Goal: Check status: Check status

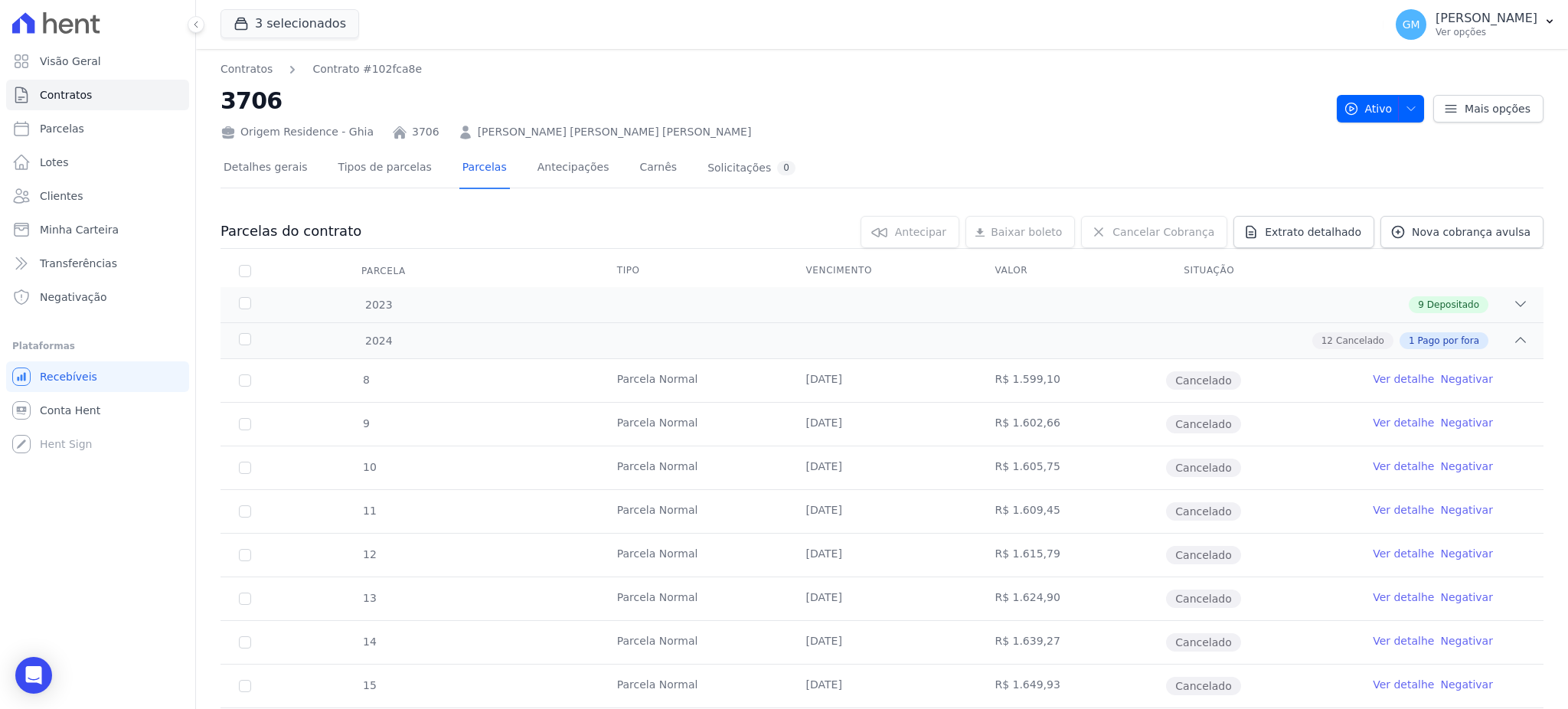
scroll to position [895, 0]
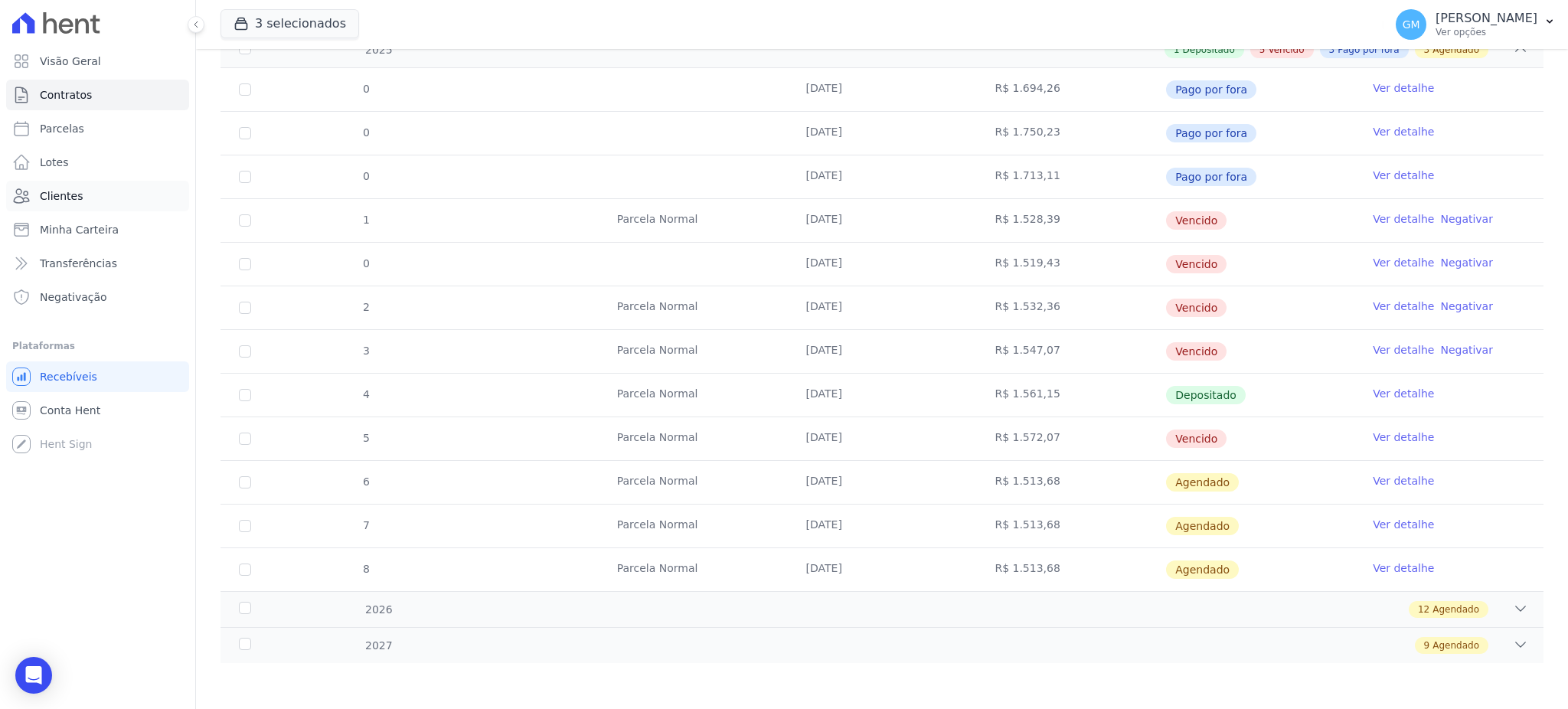
click at [54, 197] on span "Clientes" at bounding box center [61, 196] width 43 height 16
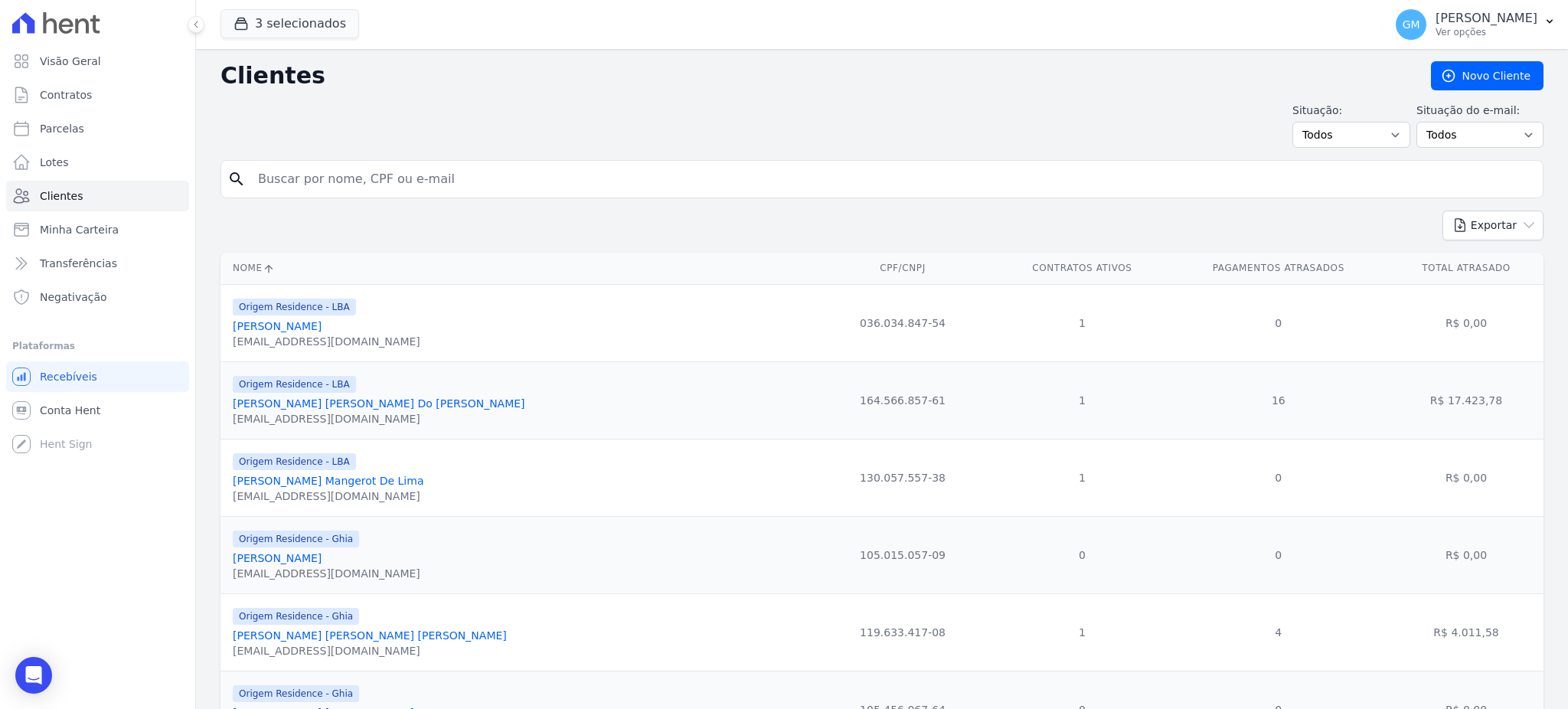
click at [295, 182] on input "search" at bounding box center [893, 180] width 1288 height 31
type input "Dayse [DATE][PERSON_NAME] [PERSON_NAME]"
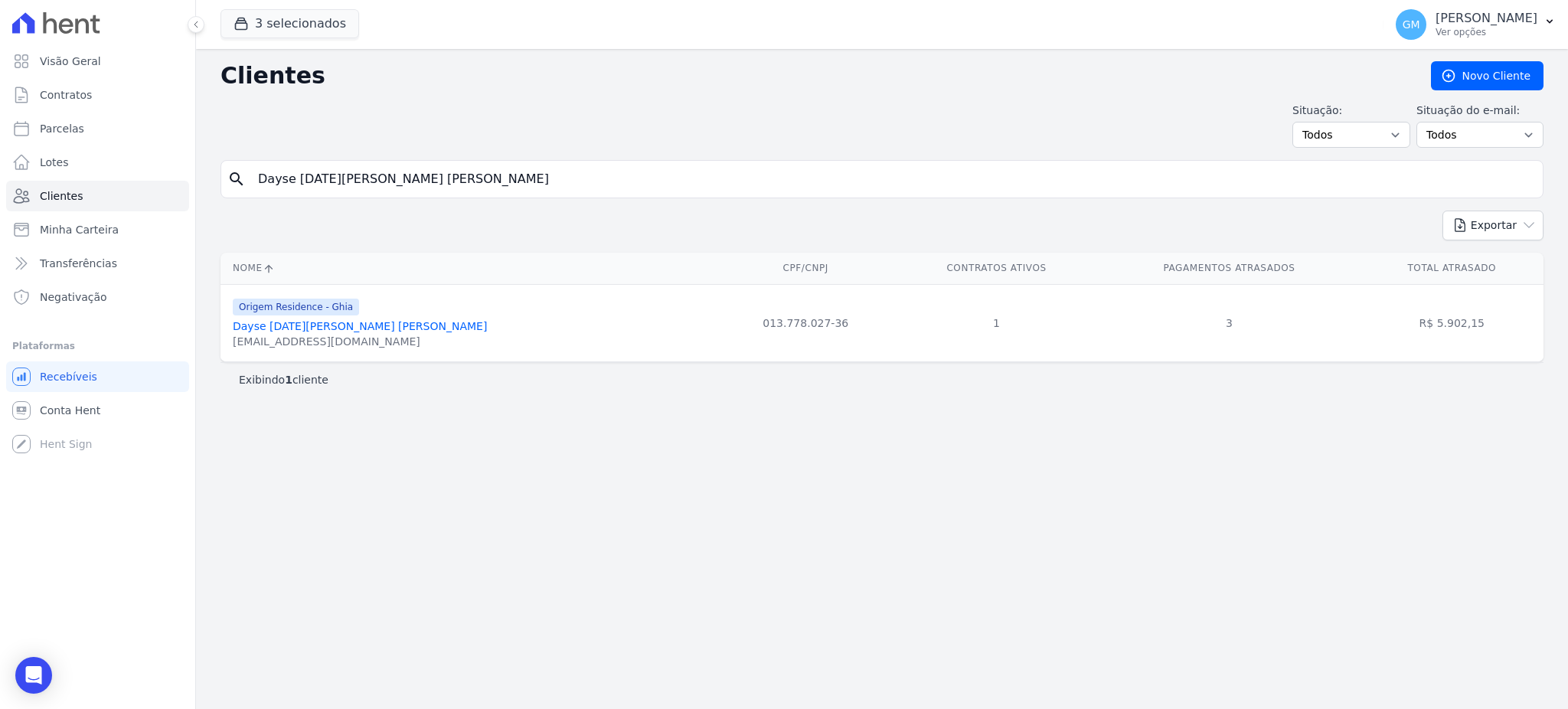
click at [378, 323] on link "Dayse [DATE][PERSON_NAME] [PERSON_NAME]" at bounding box center [360, 325] width 255 height 13
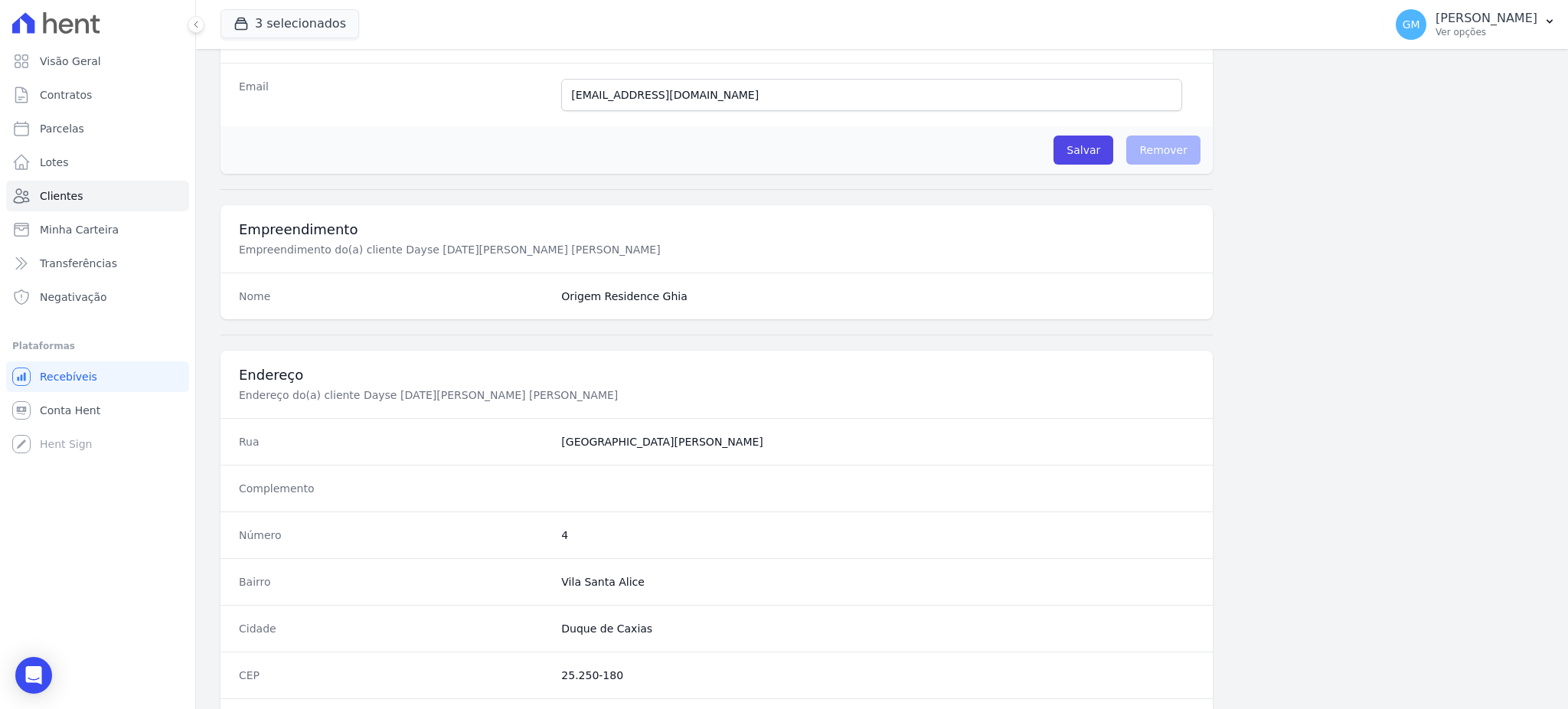
scroll to position [725, 0]
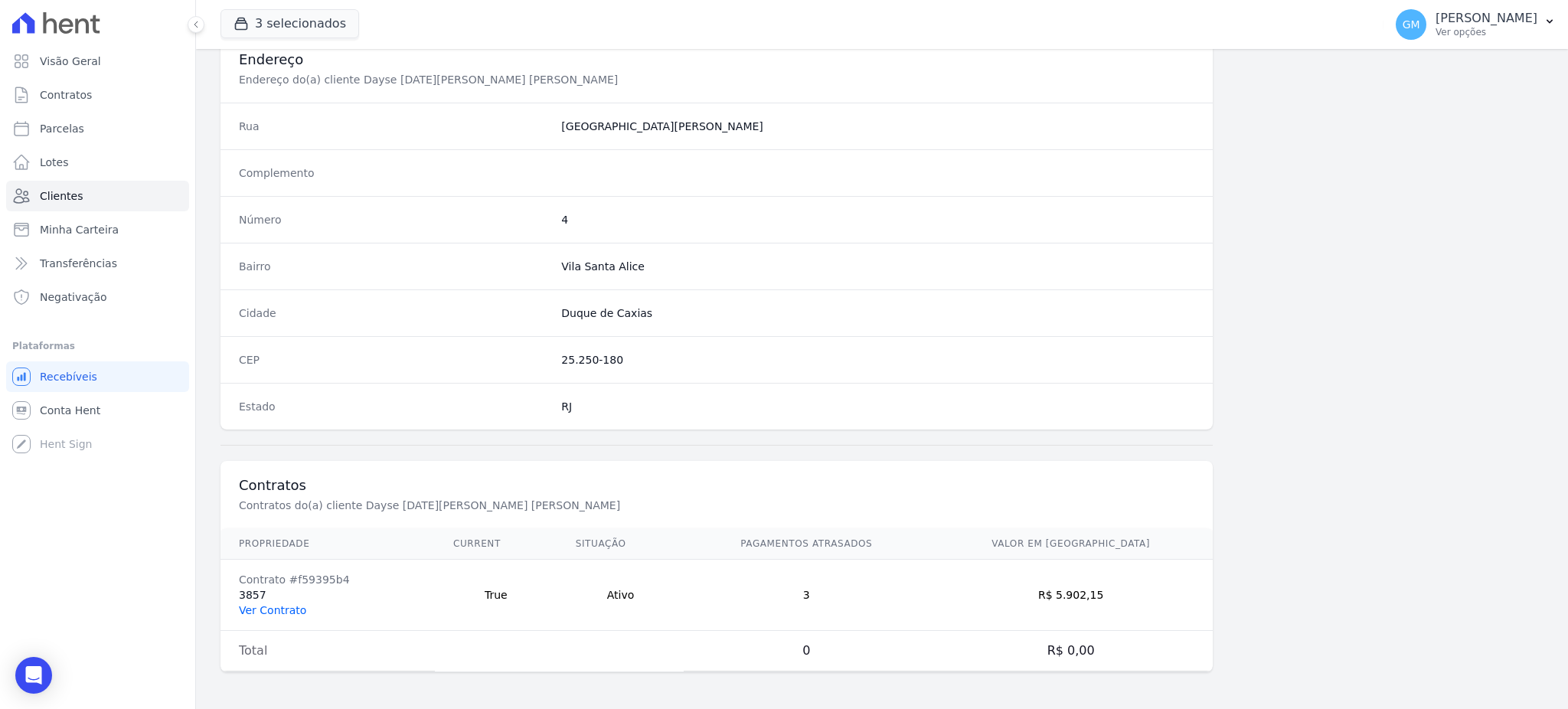
click at [290, 613] on link "Ver Contrato" at bounding box center [272, 610] width 67 height 13
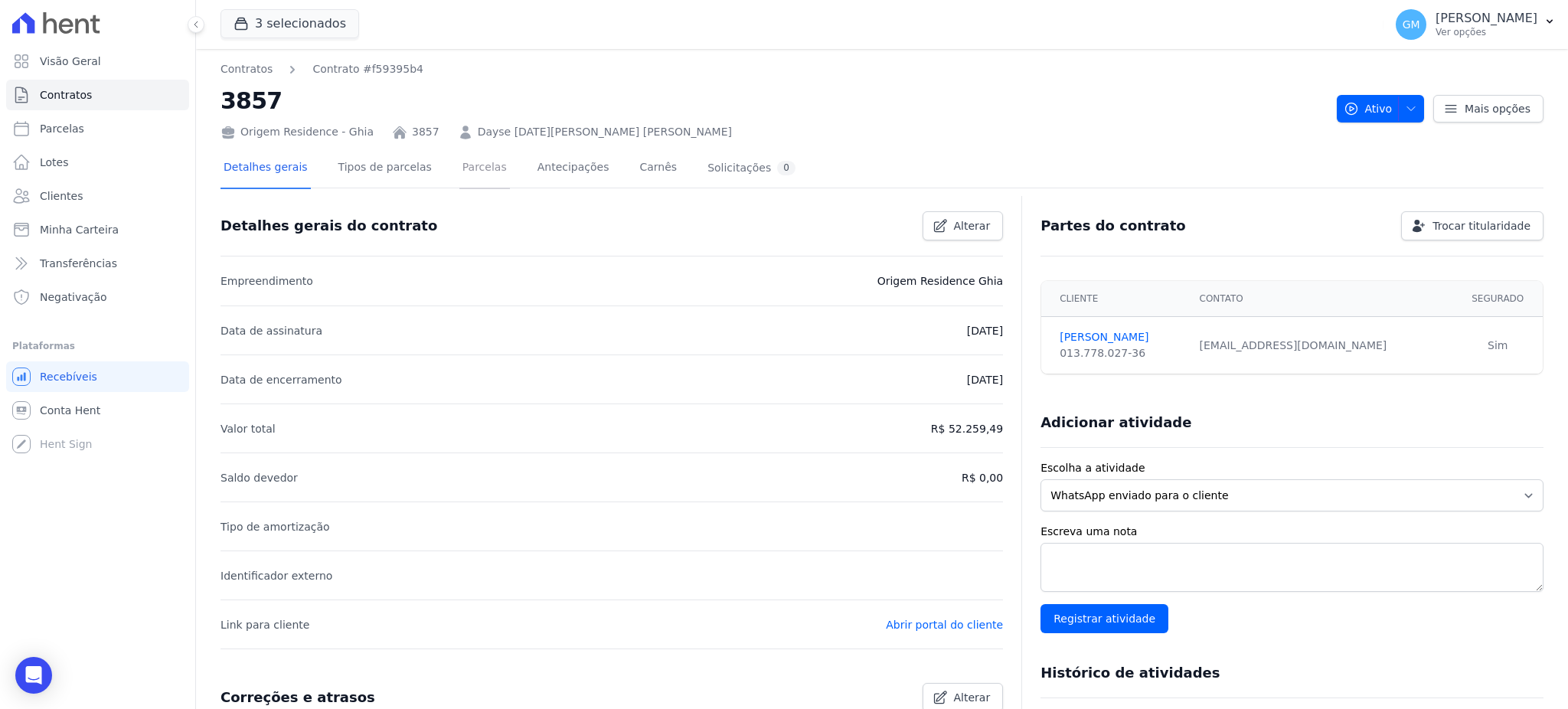
click at [464, 176] on link "Parcelas" at bounding box center [485, 169] width 51 height 41
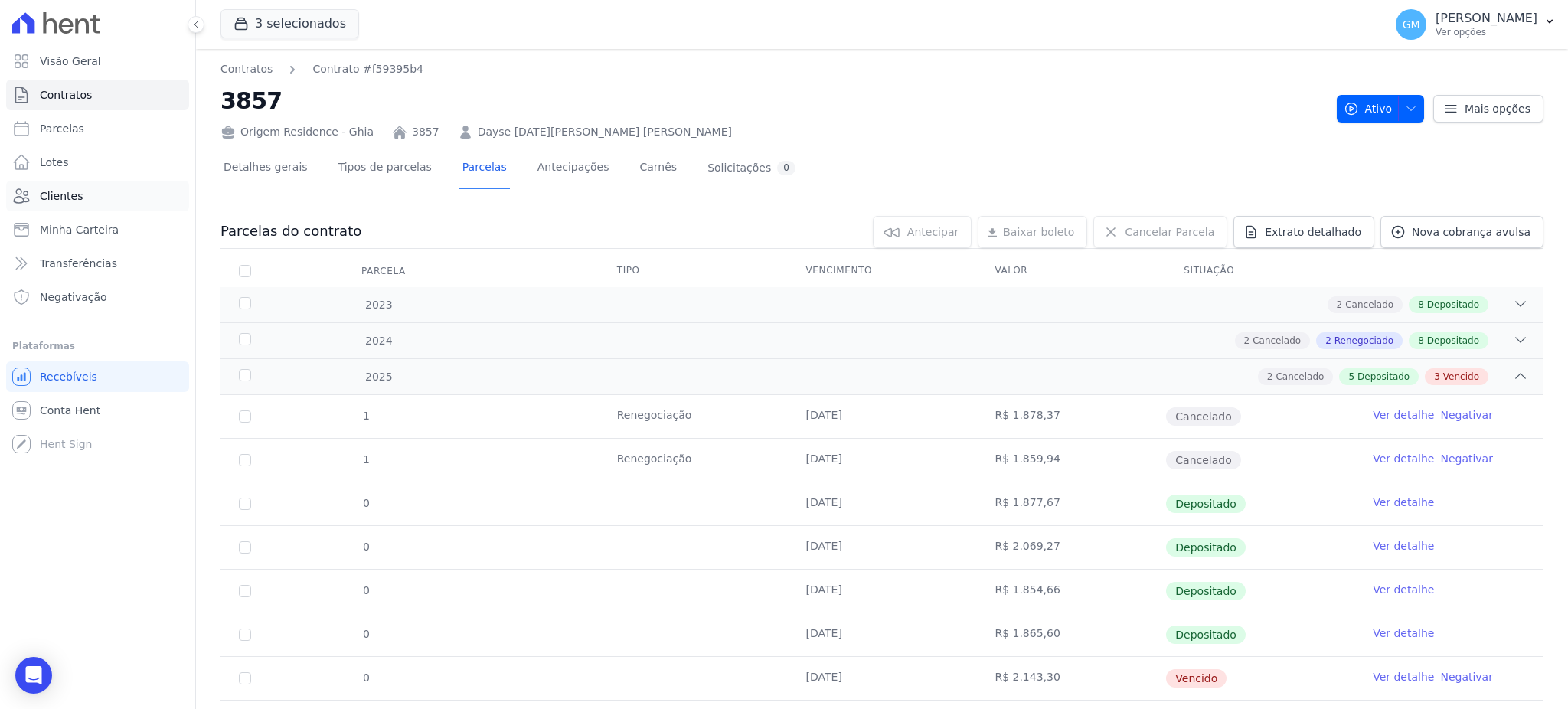
click at [64, 186] on link "Clientes" at bounding box center [97, 196] width 183 height 31
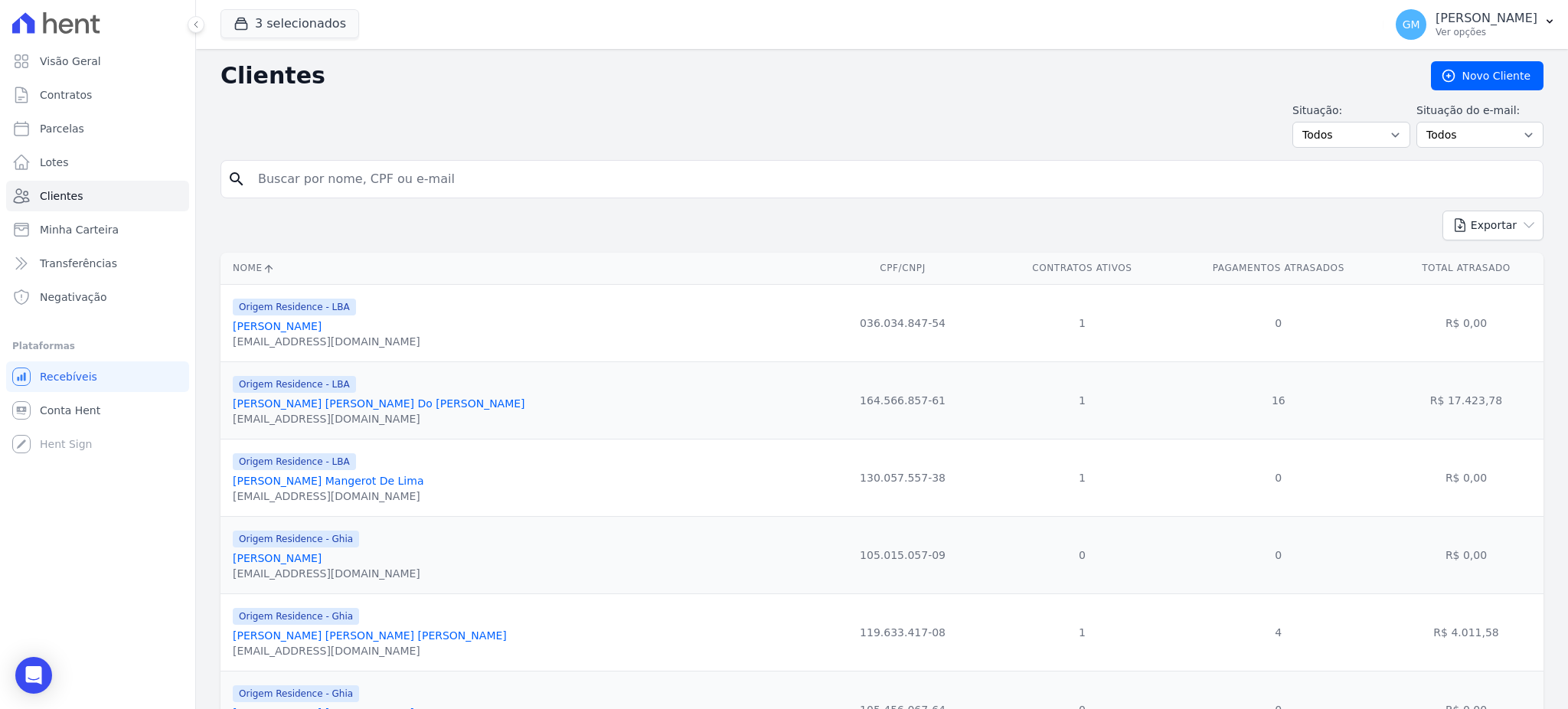
drag, startPoint x: 389, startPoint y: 202, endPoint x: 392, endPoint y: 193, distance: 9.5
click at [392, 193] on input "search" at bounding box center [893, 180] width 1288 height 31
paste input "DAYSE [DATE][PERSON_NAME] [PERSON_NAME], f"
type input "DAYSE [DATE][PERSON_NAME] [PERSON_NAME], f"
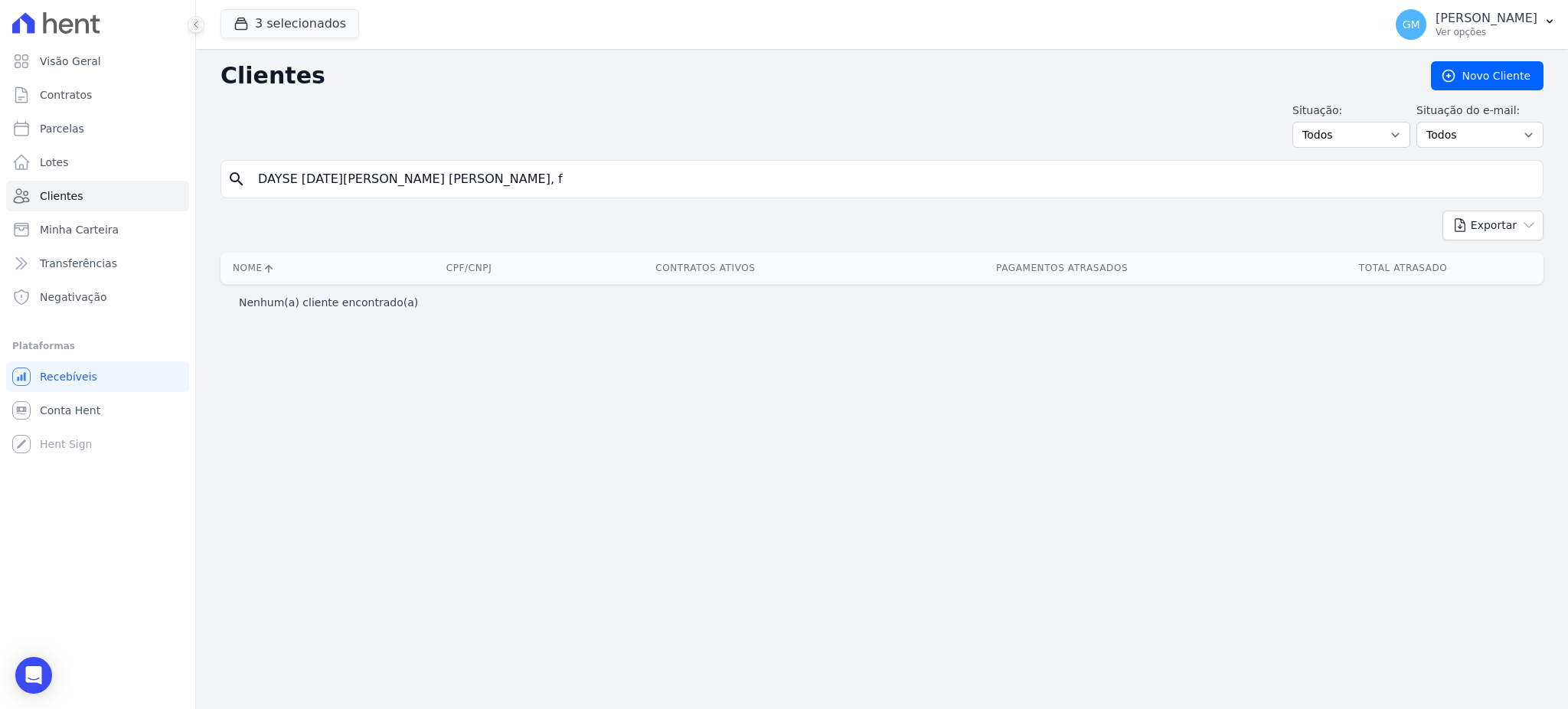
click at [475, 196] on div "search [PERSON_NAME] [DATE][PERSON_NAME] [PERSON_NAME], f" at bounding box center [882, 179] width 1323 height 38
click at [473, 189] on input "DAYSE [DATE][PERSON_NAME] [PERSON_NAME], f" at bounding box center [893, 180] width 1288 height 31
type input "DAYSE [DATE][PERSON_NAME]"
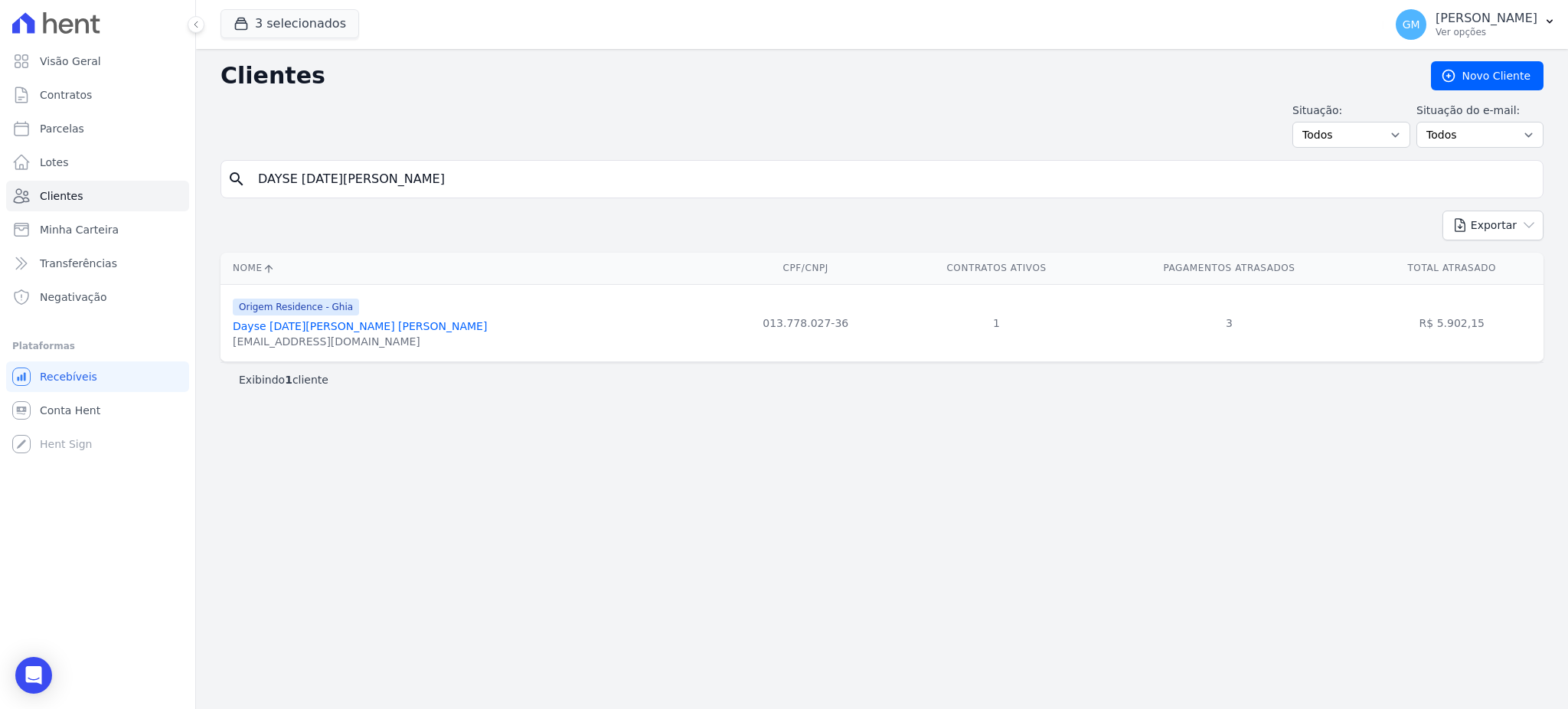
click at [288, 330] on link "Dayse [DATE][PERSON_NAME] [PERSON_NAME]" at bounding box center [360, 325] width 255 height 13
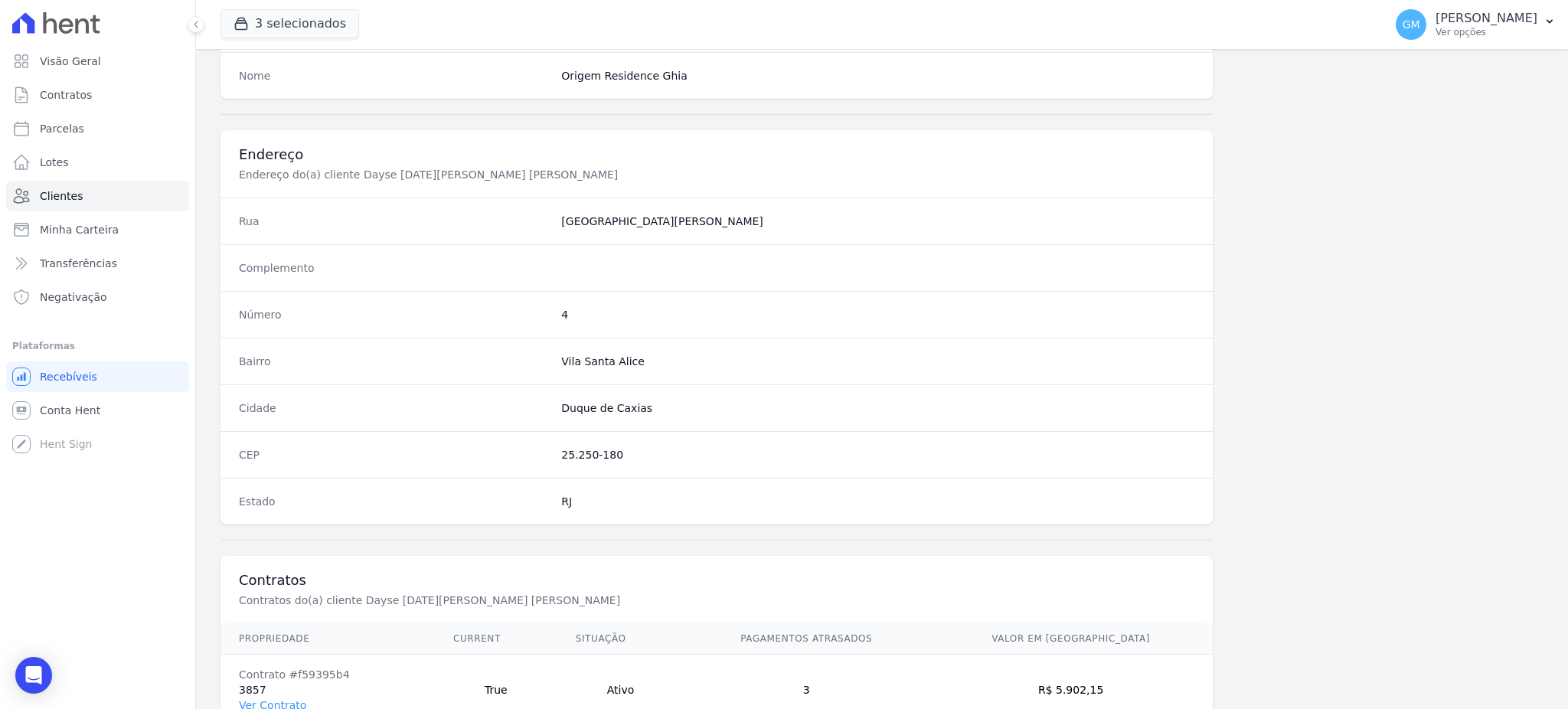
scroll to position [725, 0]
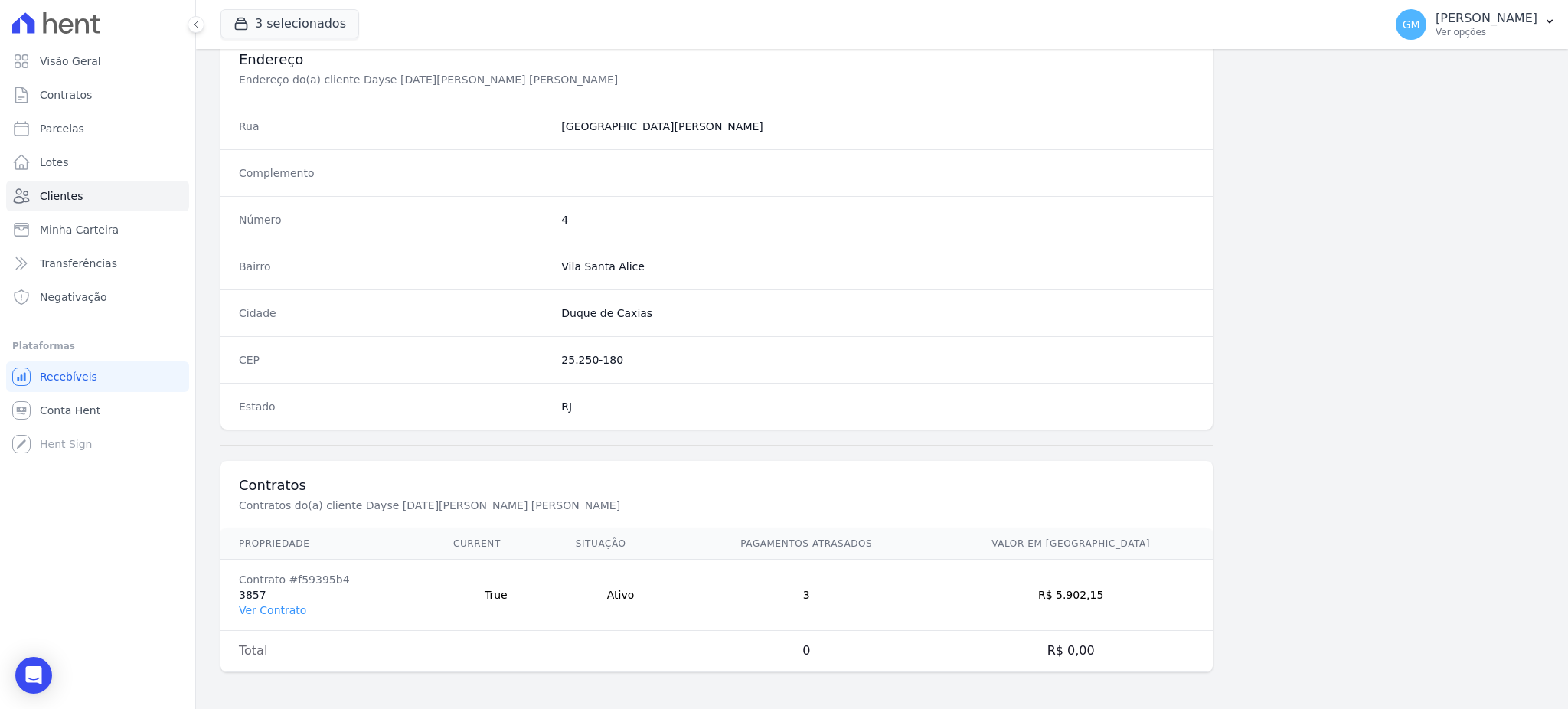
click at [289, 600] on td "Contrato #f59395b4 3857 Ver Contrato" at bounding box center [327, 594] width 215 height 71
click at [269, 620] on td "Contrato #f59395b4 3857 Ver Contrato" at bounding box center [327, 594] width 215 height 71
click at [273, 609] on link "Ver Contrato" at bounding box center [272, 610] width 67 height 13
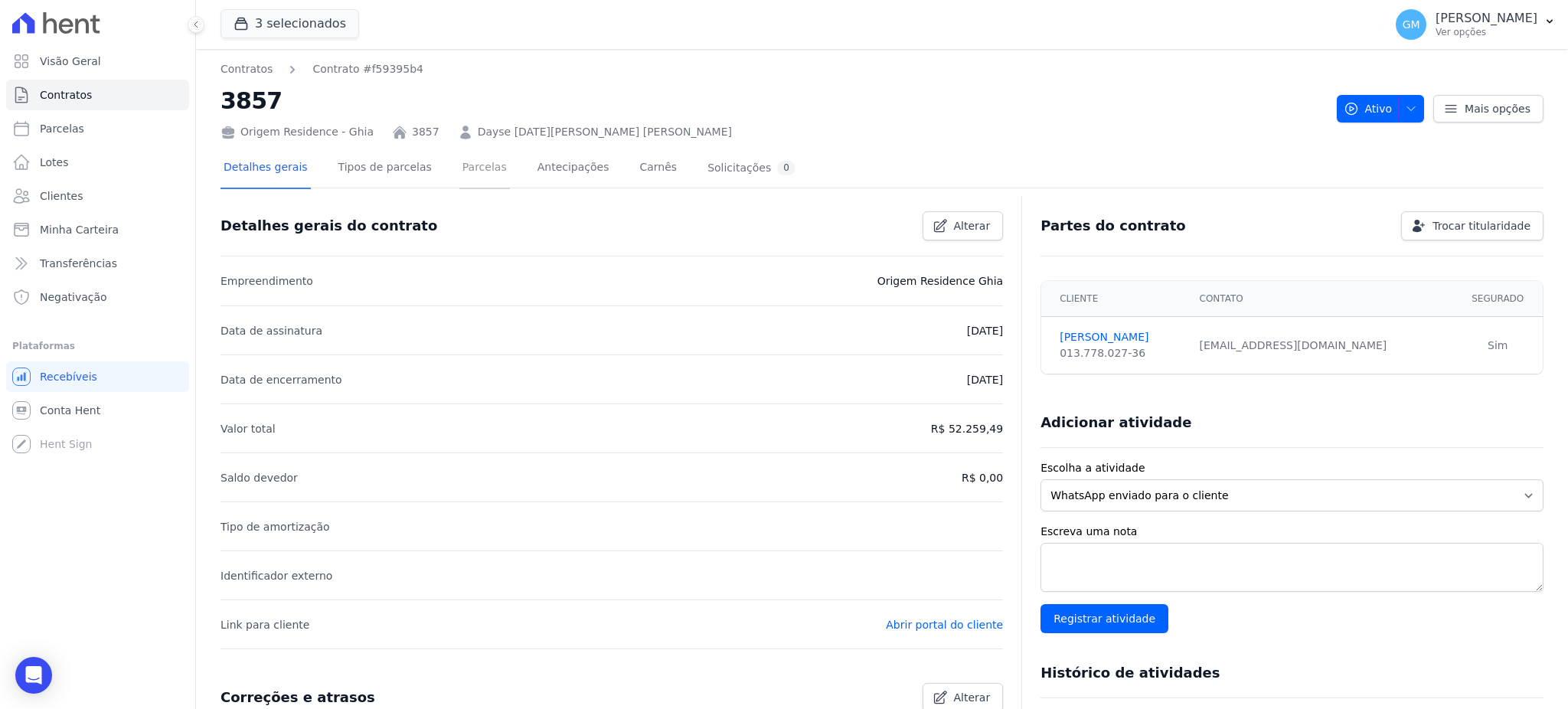
click at [460, 160] on link "Parcelas" at bounding box center [485, 169] width 51 height 41
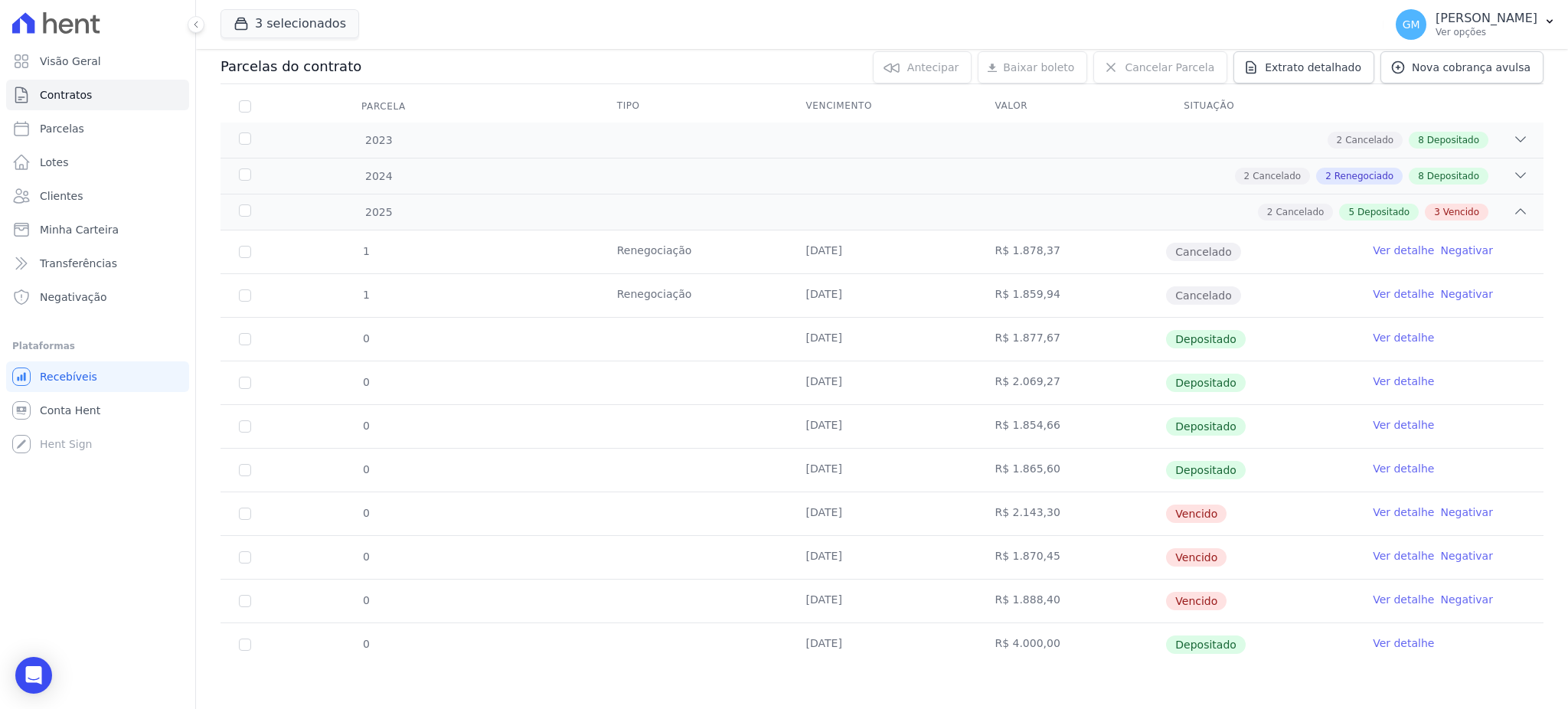
scroll to position [167, 0]
drag, startPoint x: 866, startPoint y: 553, endPoint x: 802, endPoint y: 551, distance: 64.0
click at [802, 551] on td "[DATE]" at bounding box center [882, 555] width 189 height 43
drag, startPoint x: 858, startPoint y: 607, endPoint x: 815, endPoint y: 605, distance: 43.0
click at [815, 605] on td "[DATE]" at bounding box center [882, 598] width 189 height 43
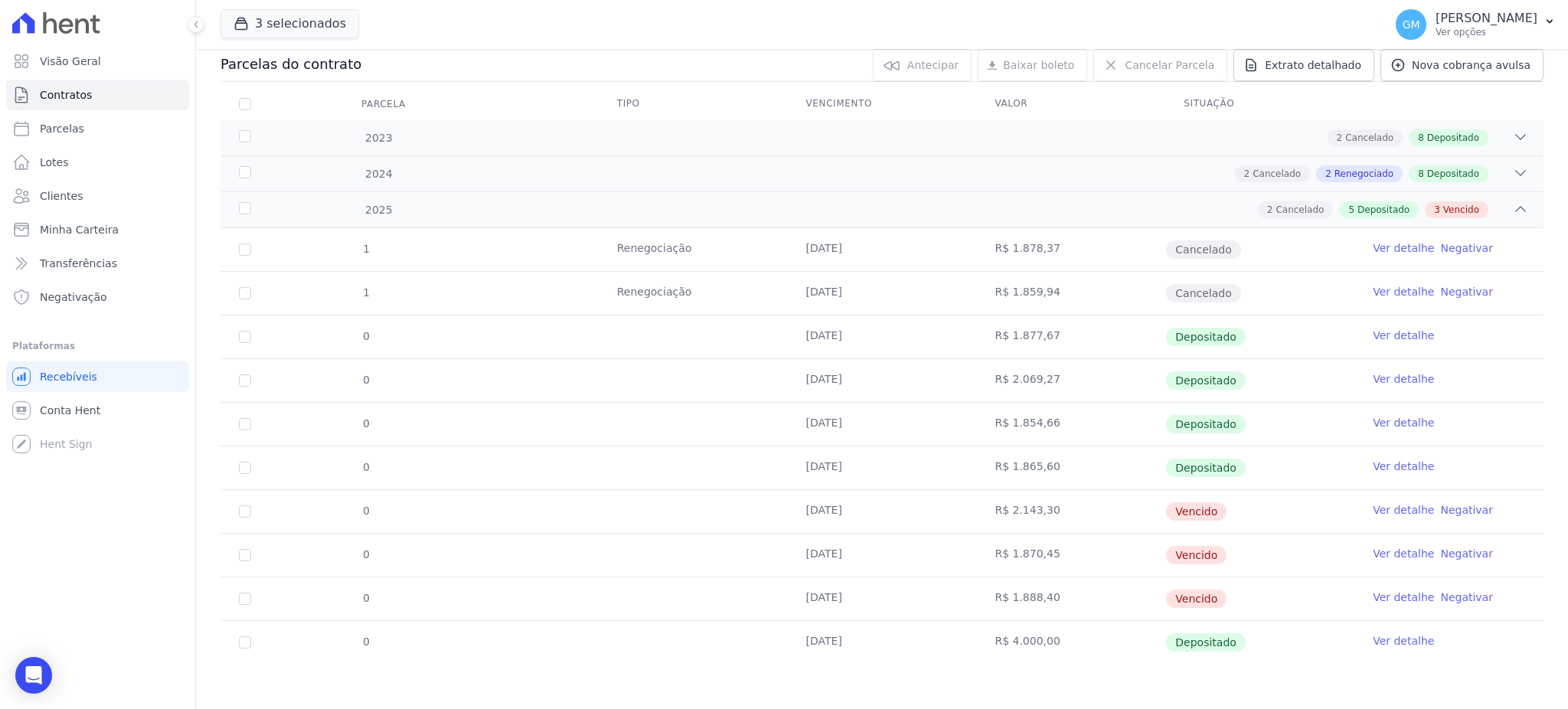
drag, startPoint x: 854, startPoint y: 647, endPoint x: 813, endPoint y: 647, distance: 41.0
click at [813, 647] on td "[DATE]" at bounding box center [882, 642] width 189 height 43
